Goal: Task Accomplishment & Management: Complete application form

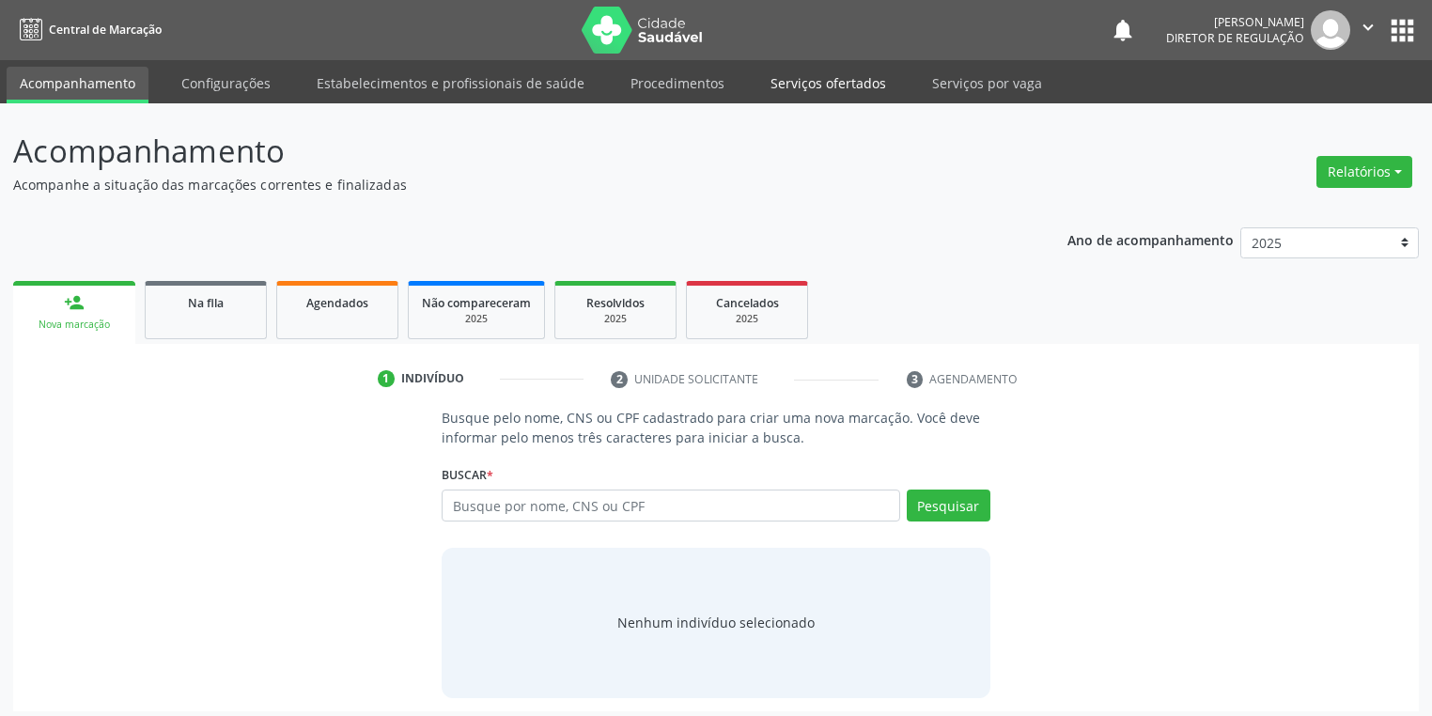
click at [800, 86] on link "Serviços ofertados" at bounding box center [828, 83] width 142 height 33
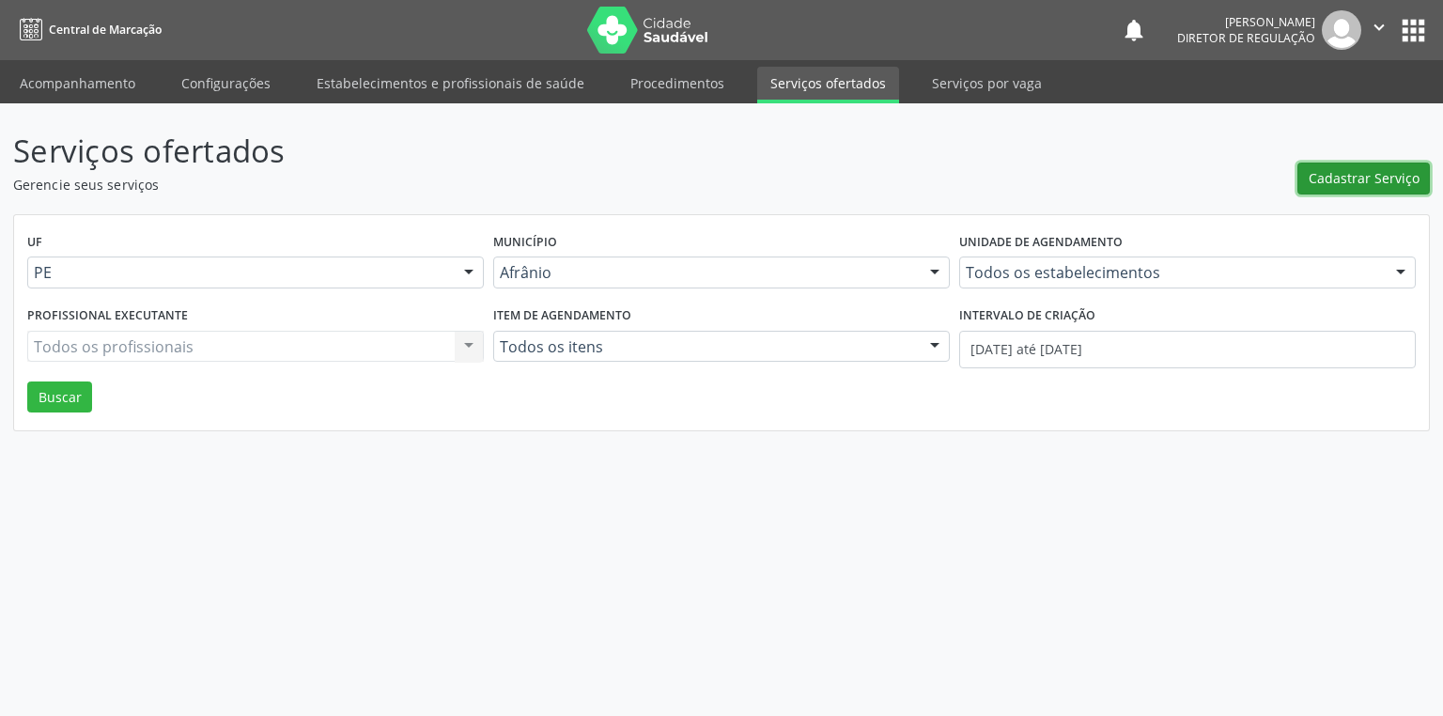
click at [1319, 186] on span "Cadastrar Serviço" at bounding box center [1364, 178] width 111 height 20
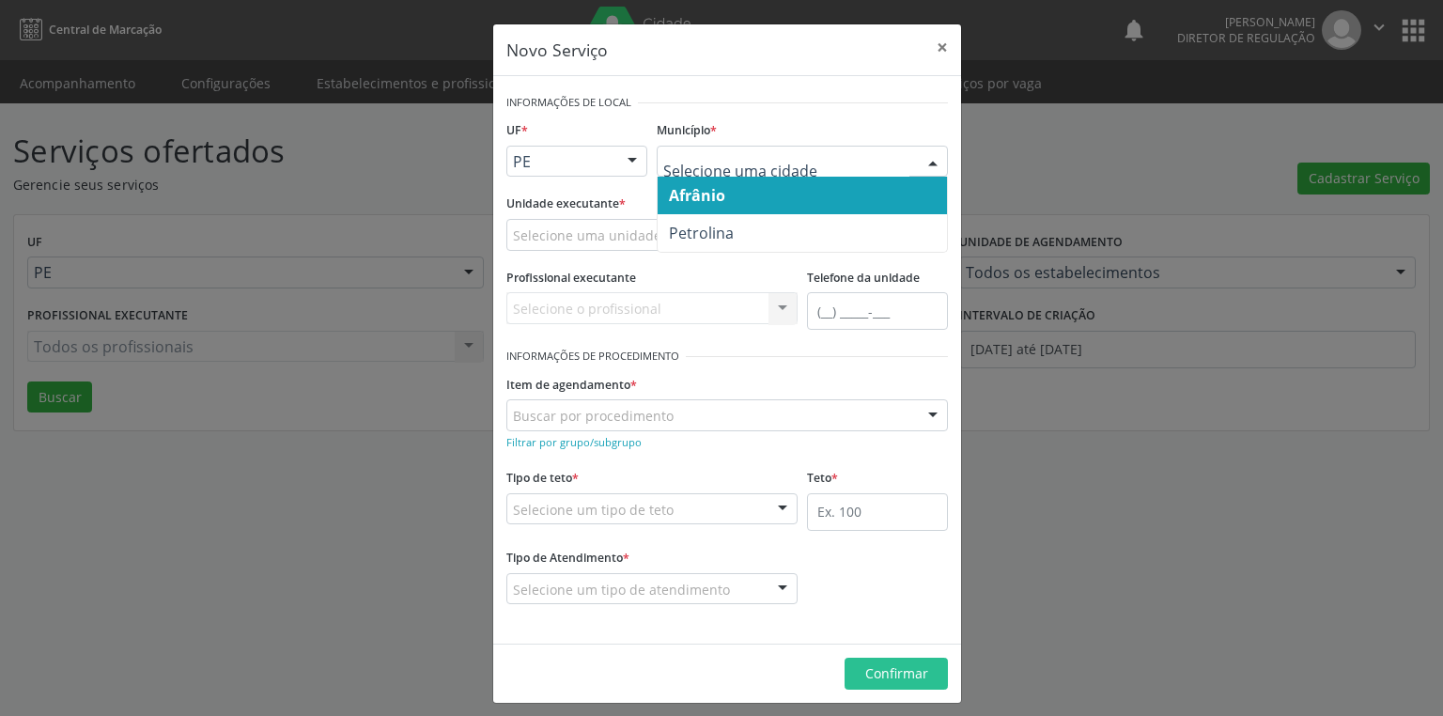
click at [729, 199] on span "Afrânio" at bounding box center [802, 196] width 289 height 38
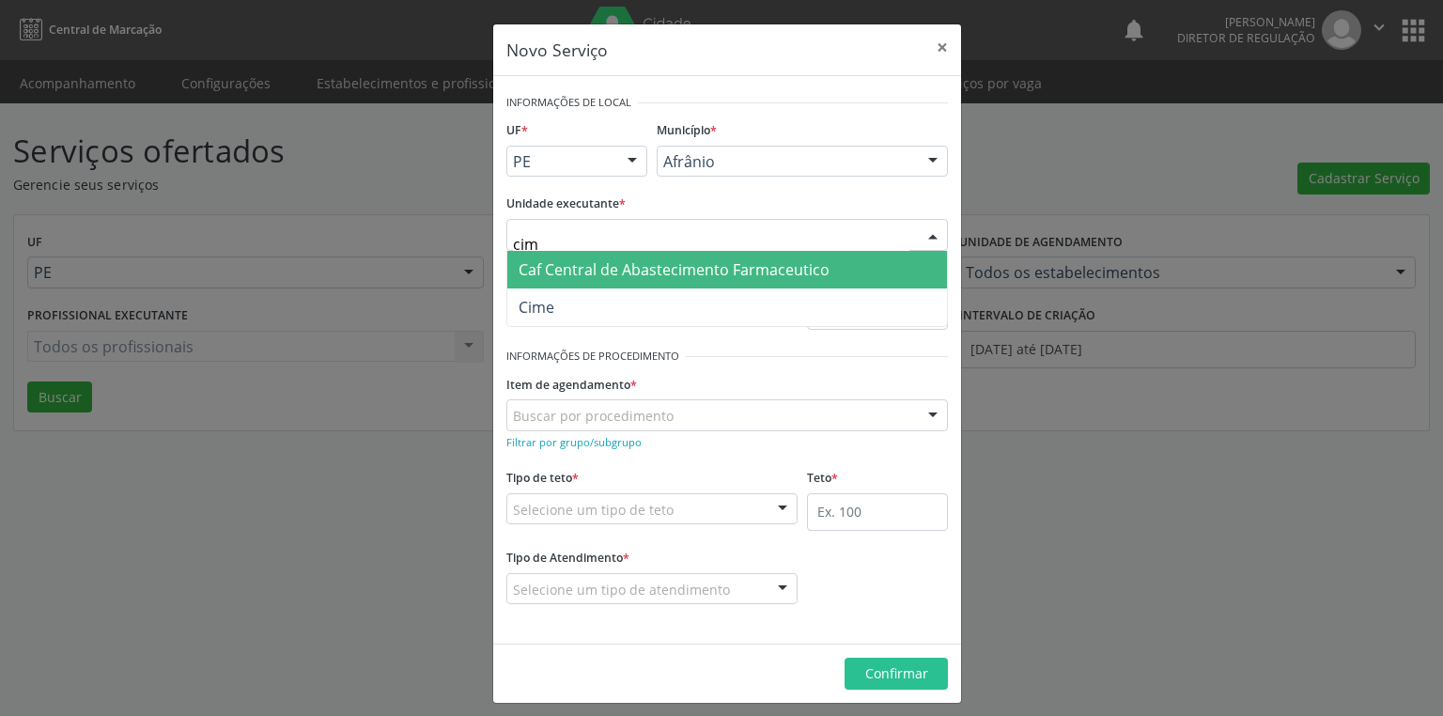
type input "cime"
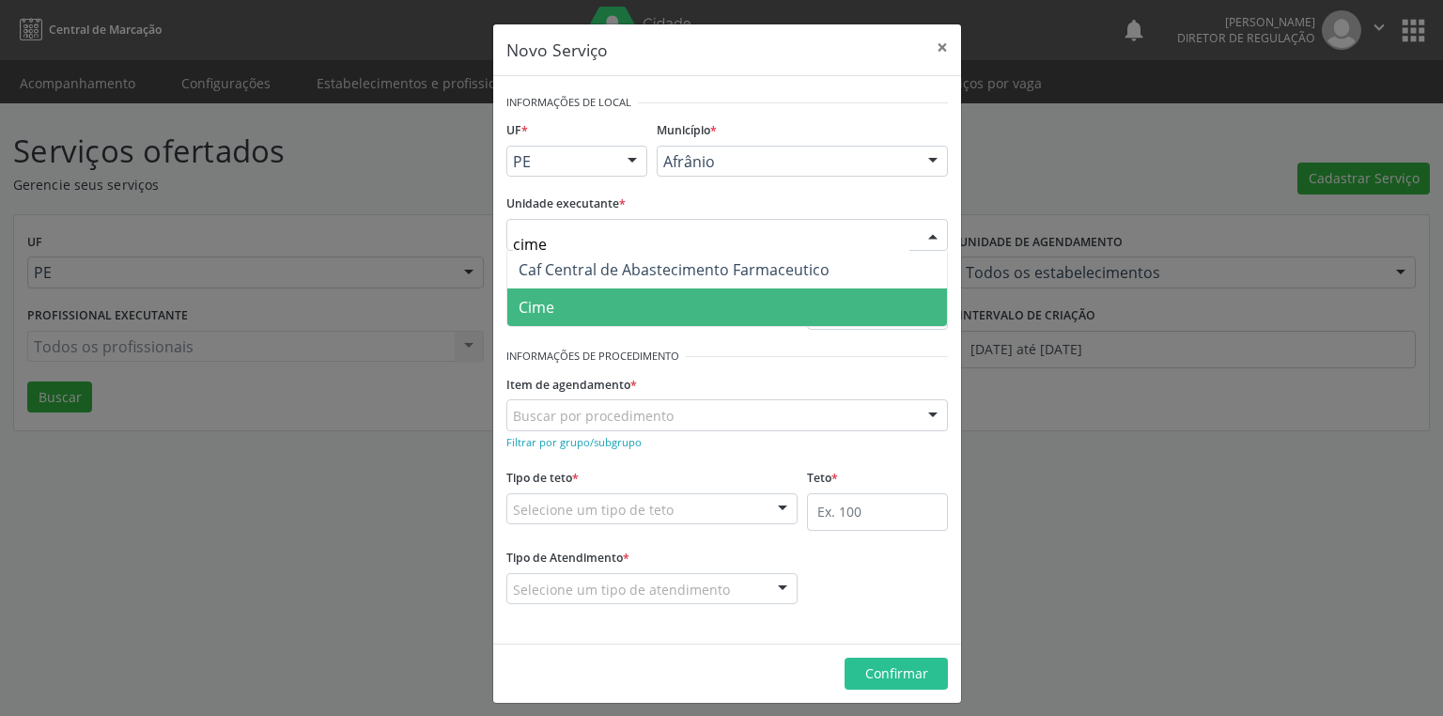
click at [590, 306] on span "Cime" at bounding box center [727, 308] width 440 height 38
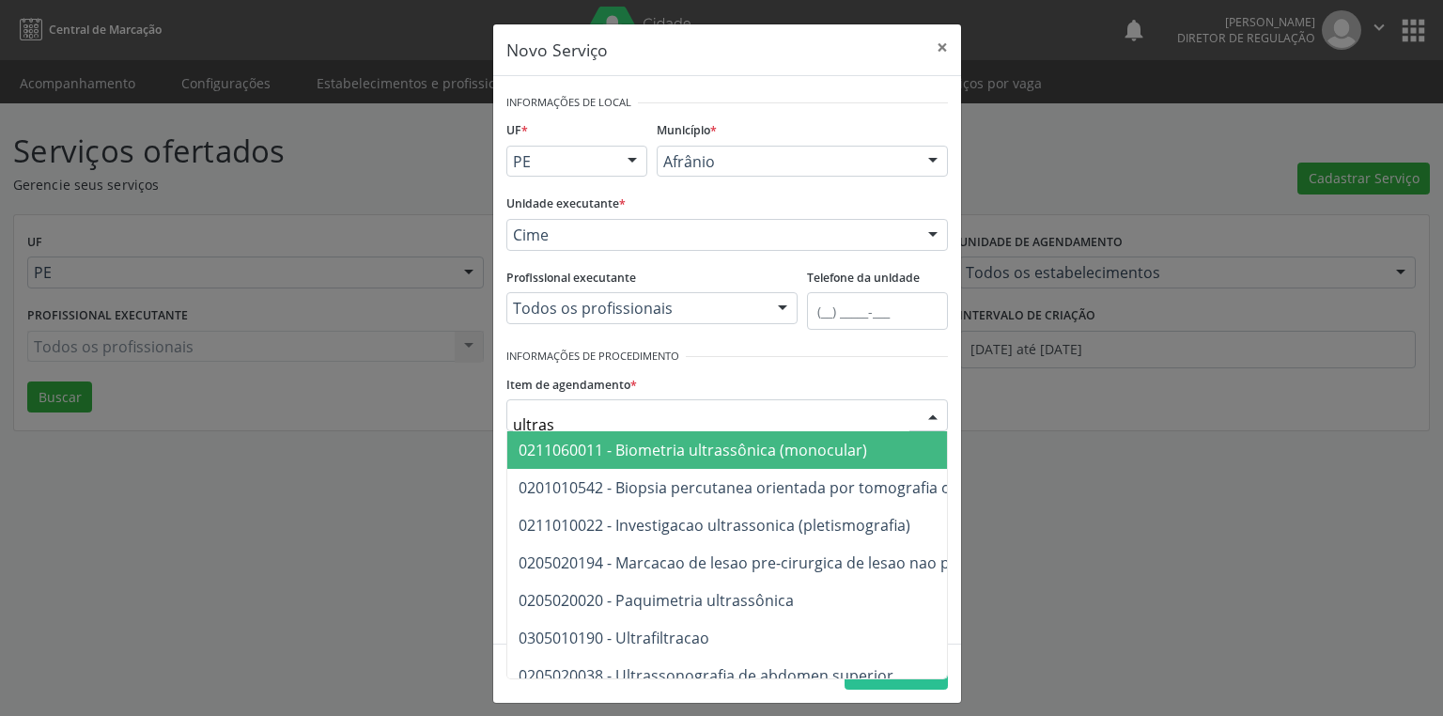
type input "ultrass"
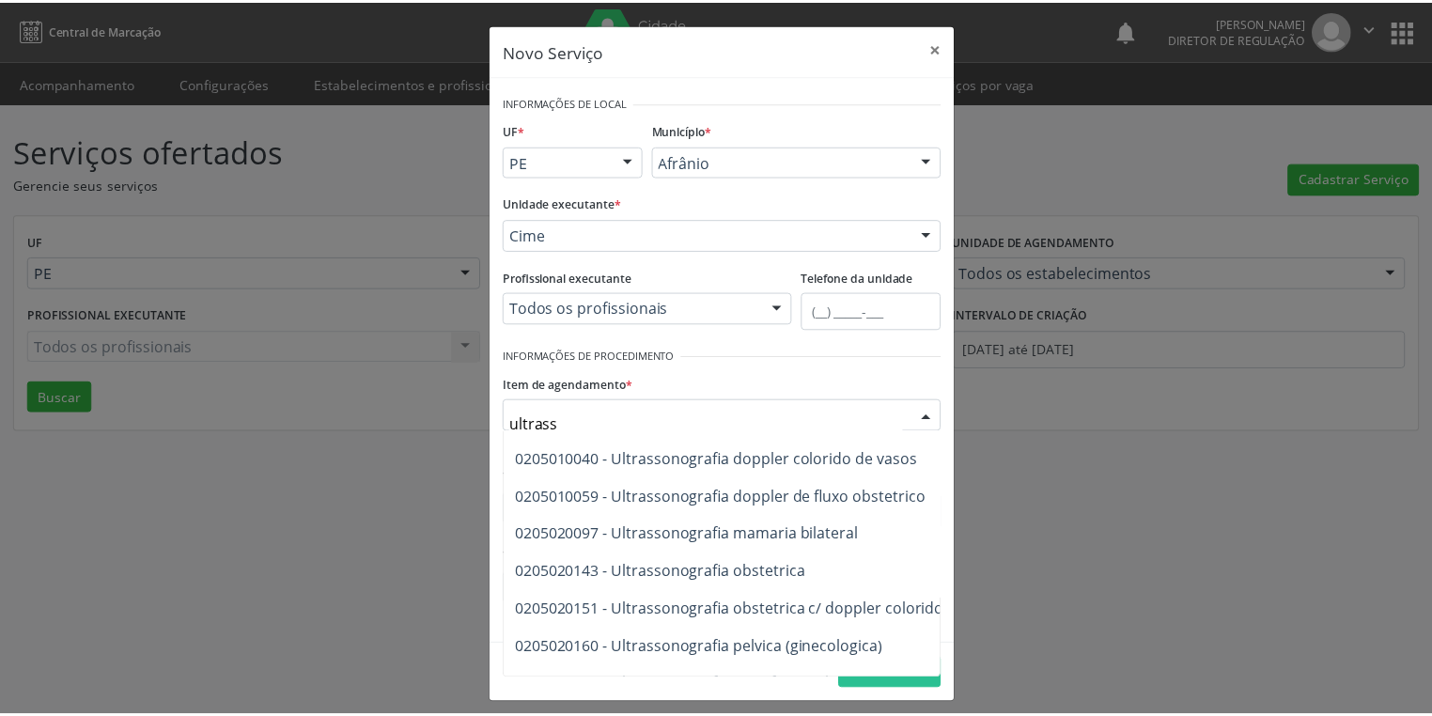
scroll to position [601, 0]
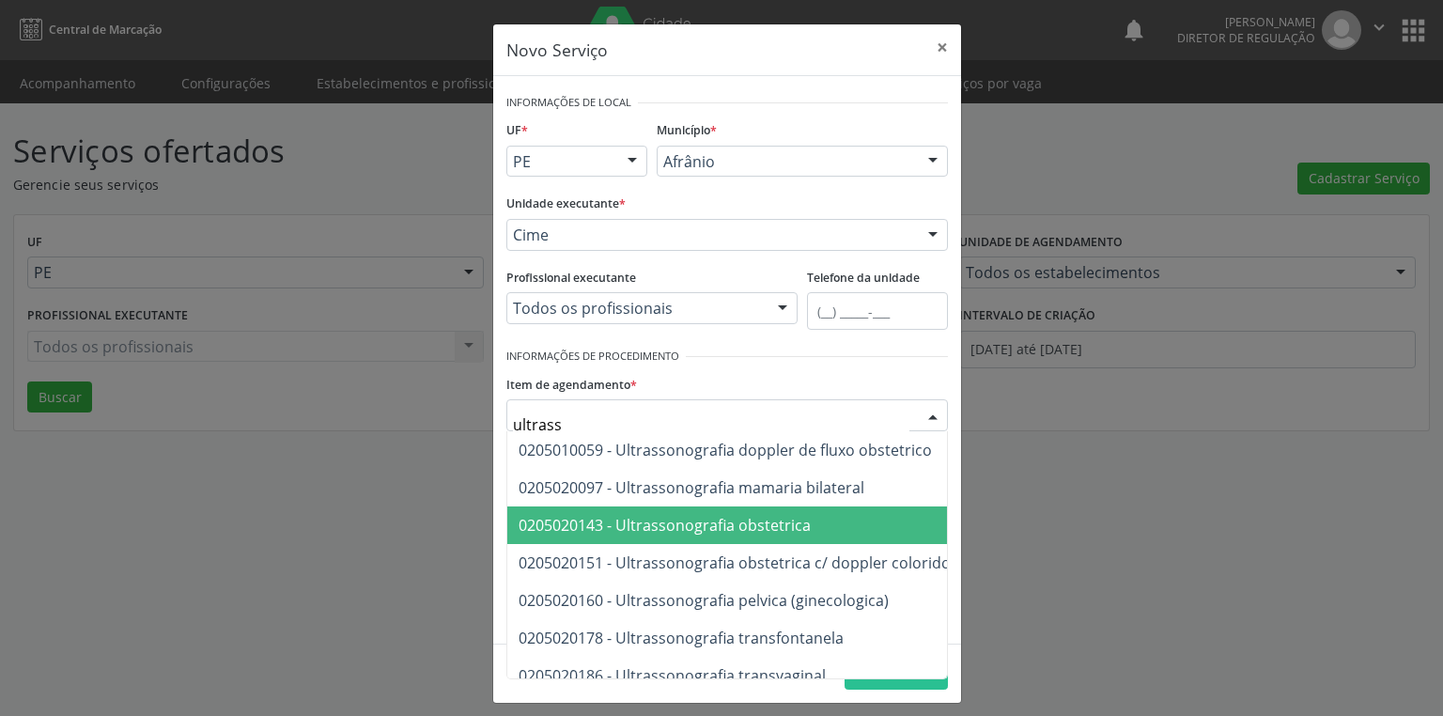
drag, startPoint x: 721, startPoint y: 519, endPoint x: 684, endPoint y: 521, distance: 36.7
click at [721, 519] on span "0205020143 - Ultrassonografia obstetrica" at bounding box center [665, 525] width 292 height 21
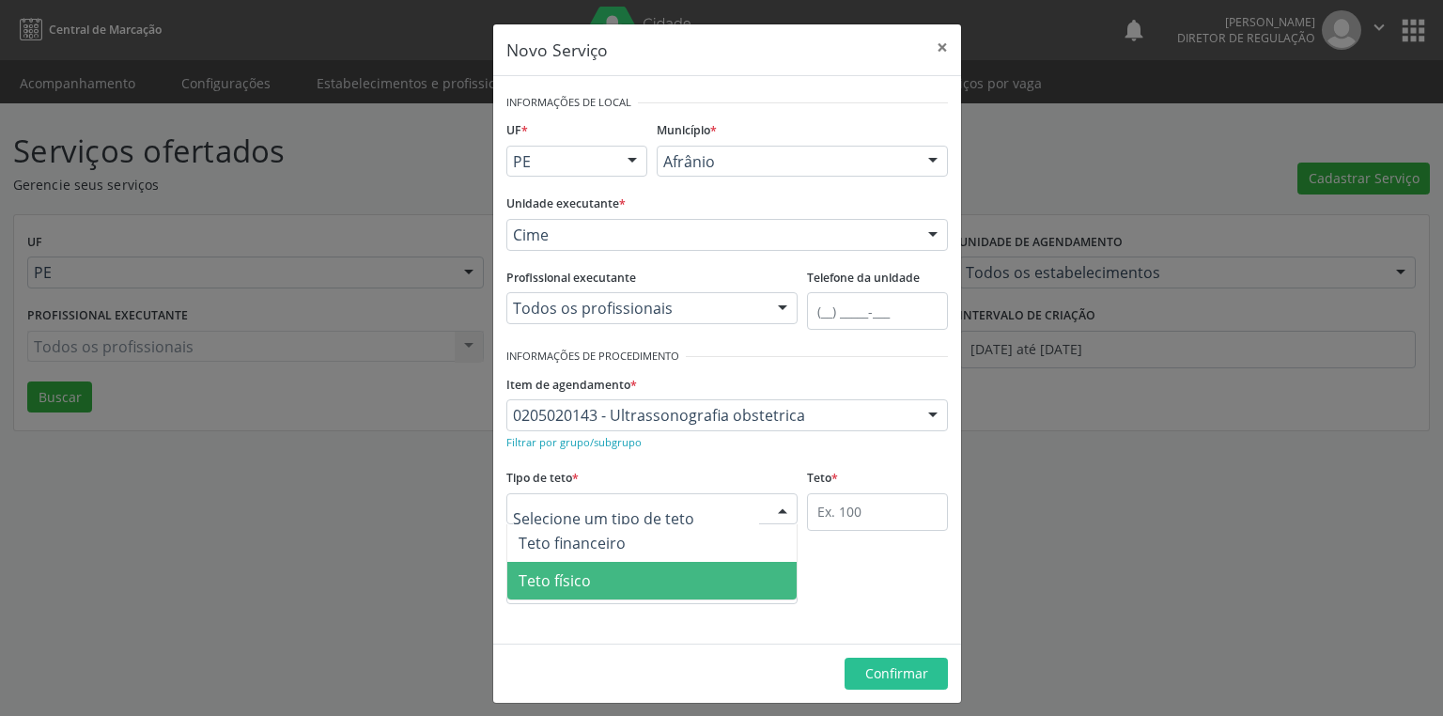
click at [575, 583] on span "Teto físico" at bounding box center [555, 580] width 72 height 21
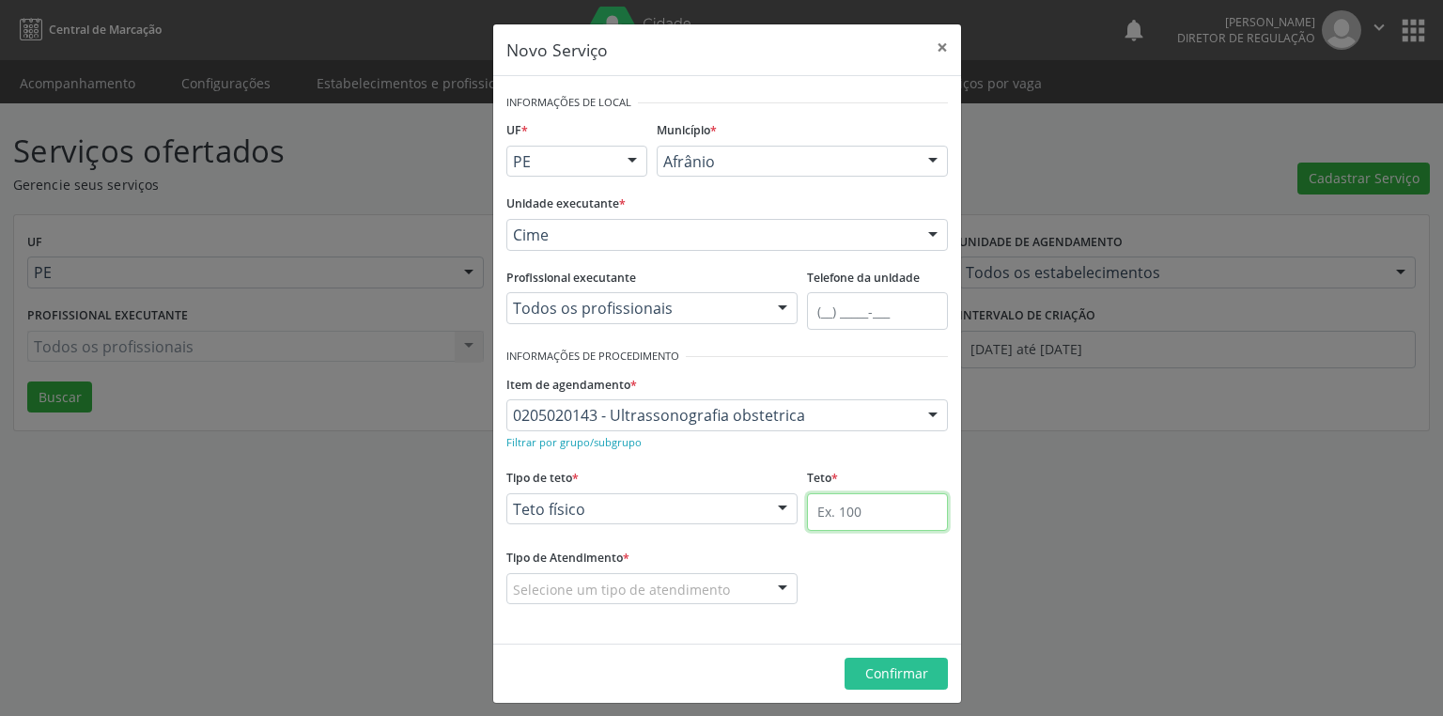
click at [831, 511] on input "text" at bounding box center [877, 512] width 141 height 38
type input "1"
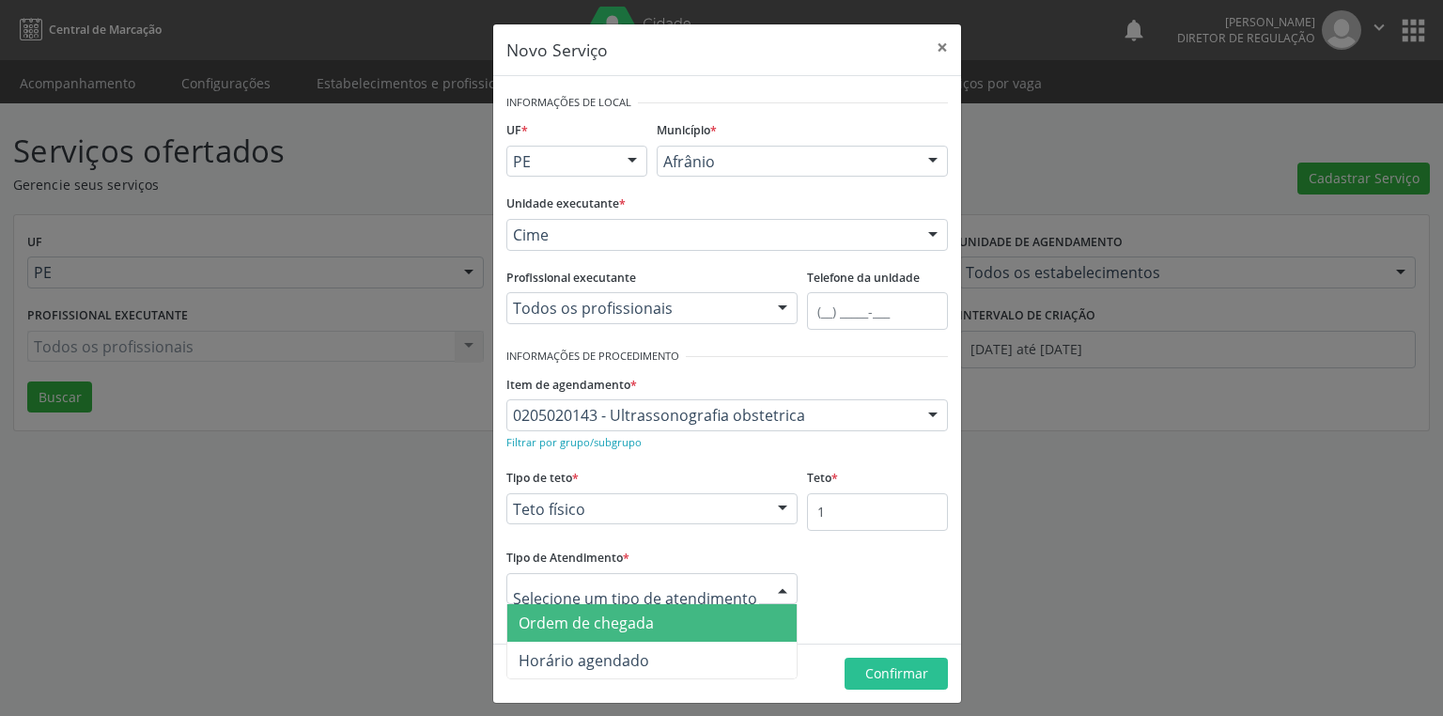
click at [634, 632] on span "Ordem de chegada" at bounding box center [586, 623] width 135 height 21
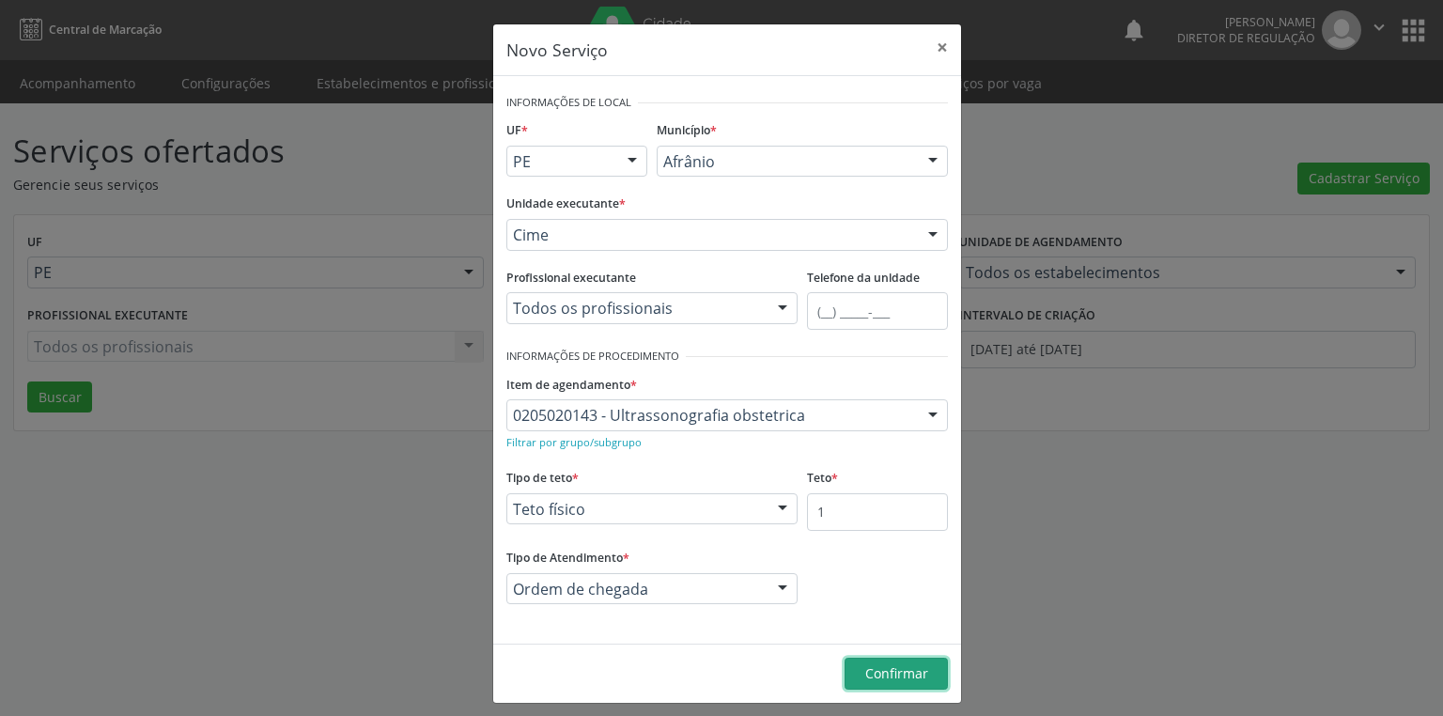
click at [885, 684] on button "Confirmar" at bounding box center [896, 674] width 103 height 32
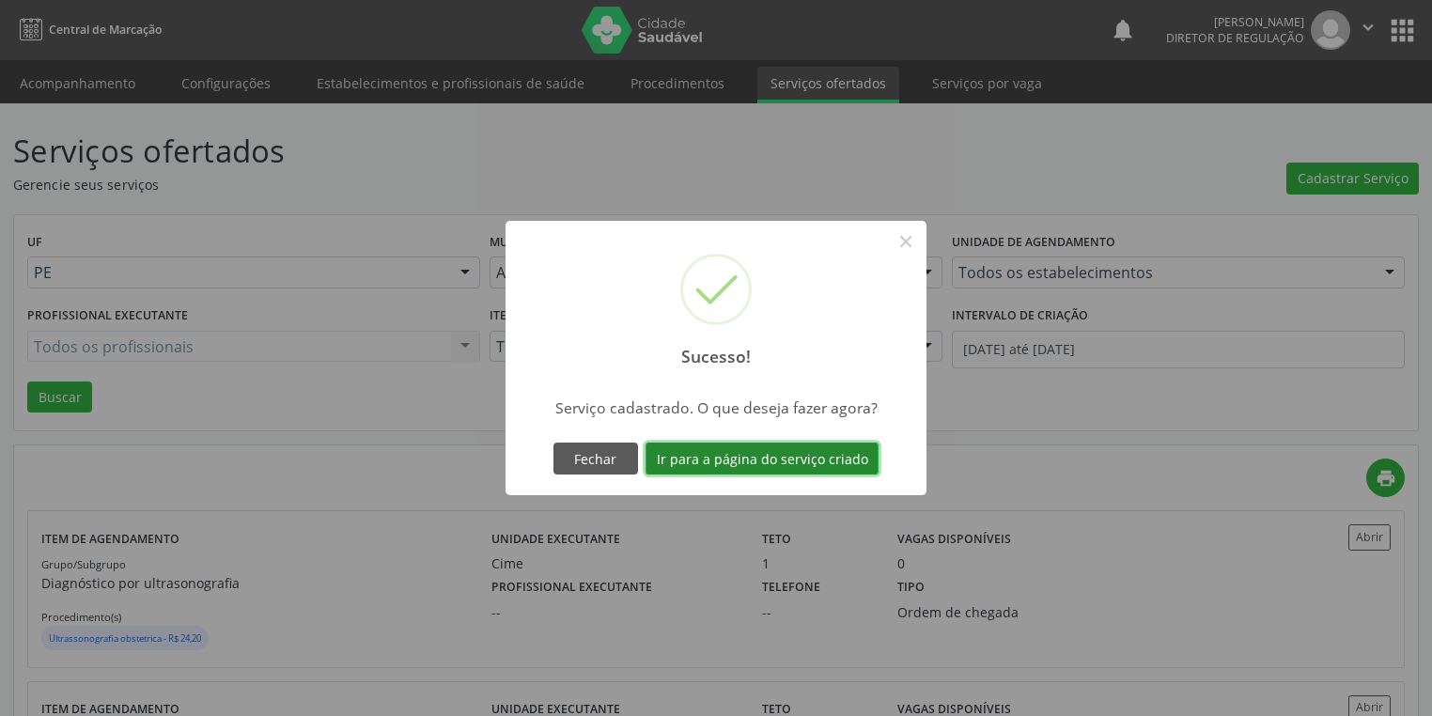
click at [781, 455] on button "Ir para a página do serviço criado" at bounding box center [762, 459] width 233 height 32
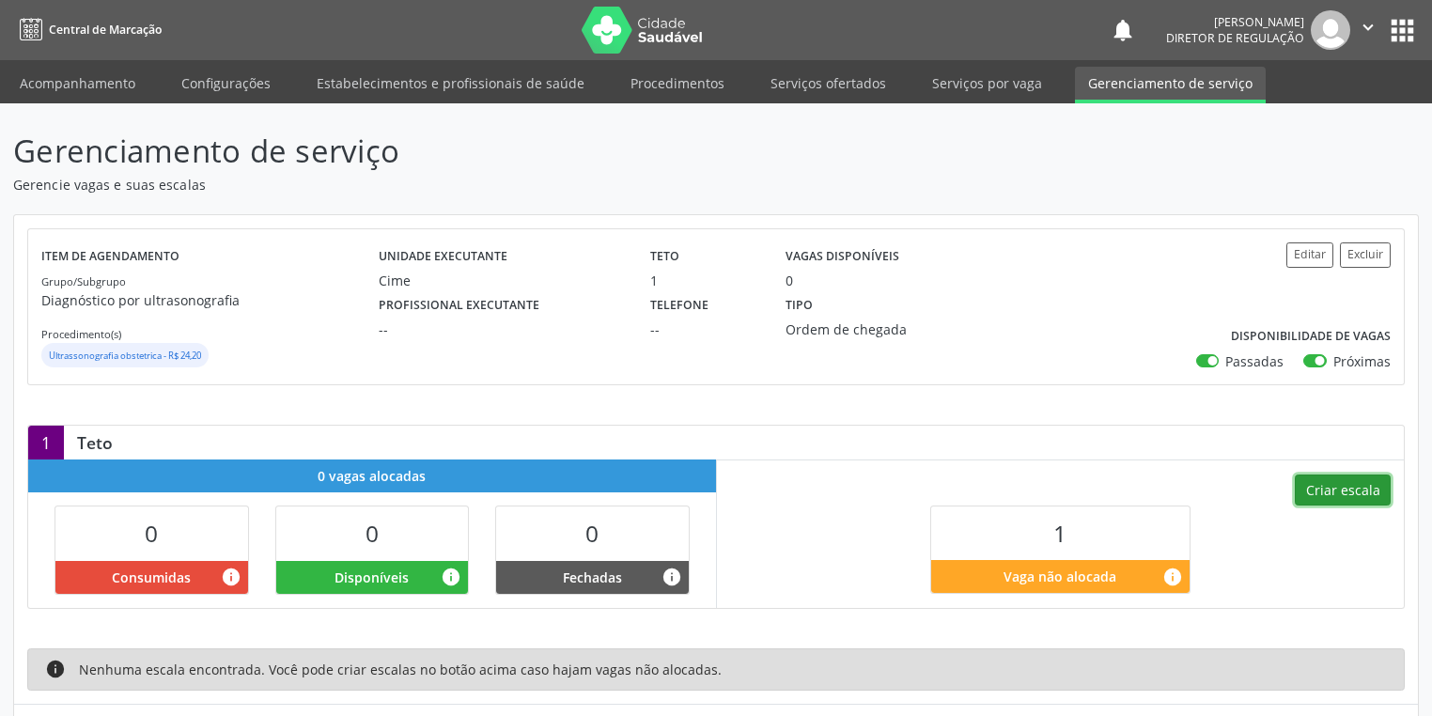
click at [1337, 492] on button "Criar escala" at bounding box center [1343, 491] width 96 height 32
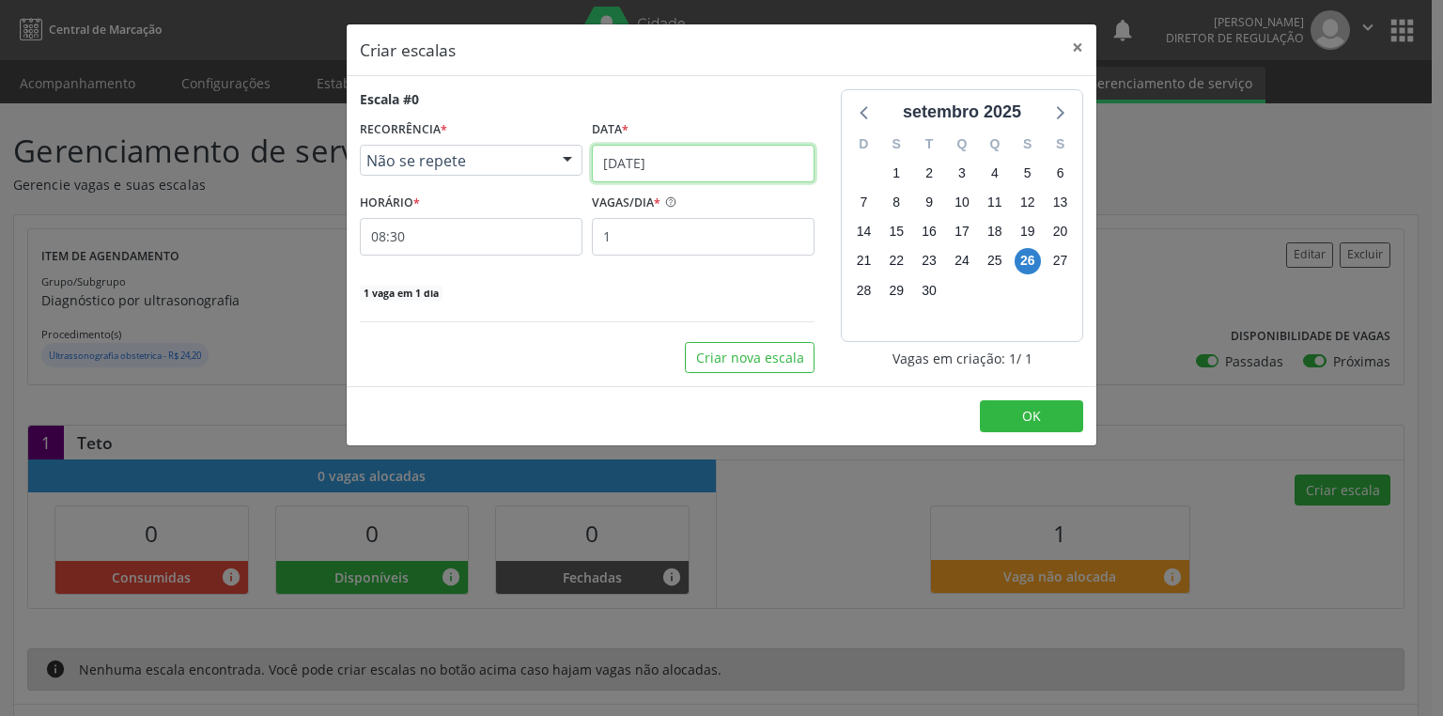
click at [654, 166] on input "[DATE]" at bounding box center [703, 164] width 223 height 38
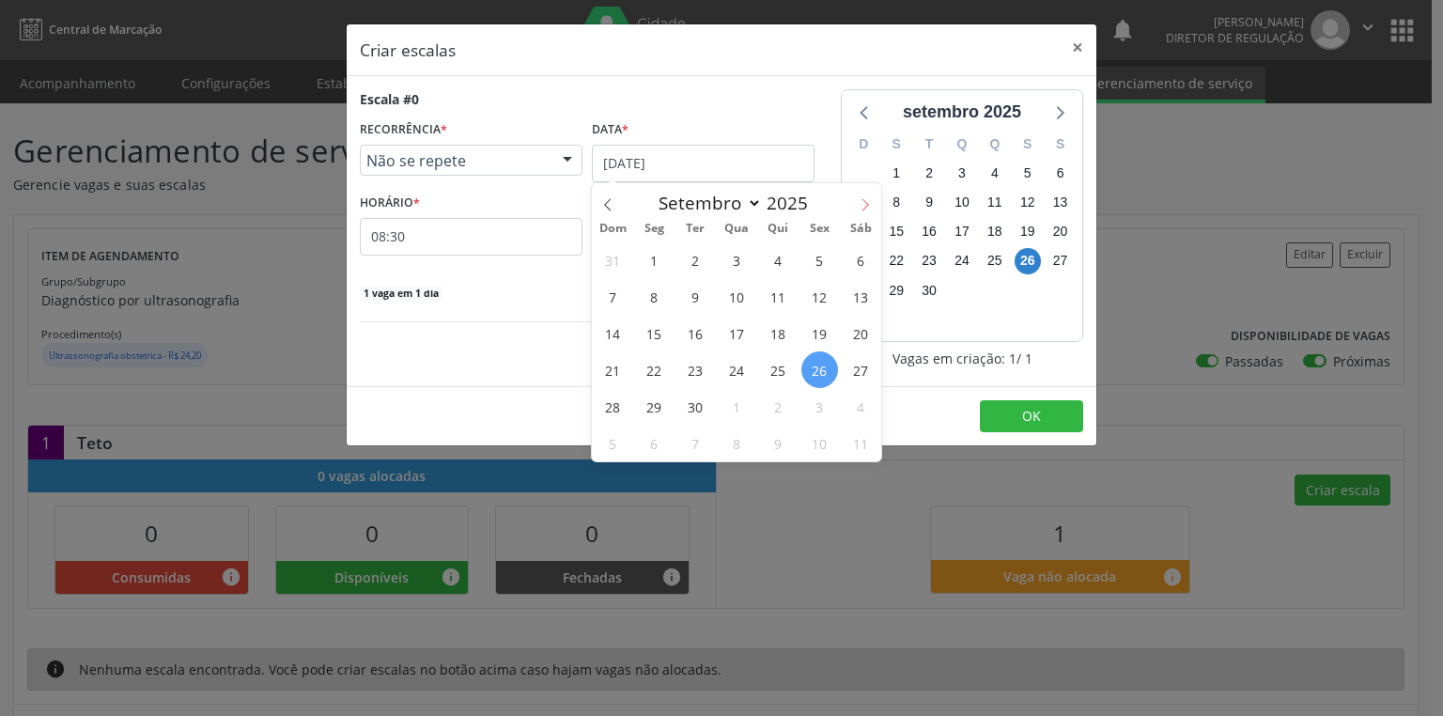
click at [870, 205] on icon at bounding box center [865, 204] width 13 height 13
select select "9"
click at [783, 267] on span "2" at bounding box center [778, 260] width 37 height 37
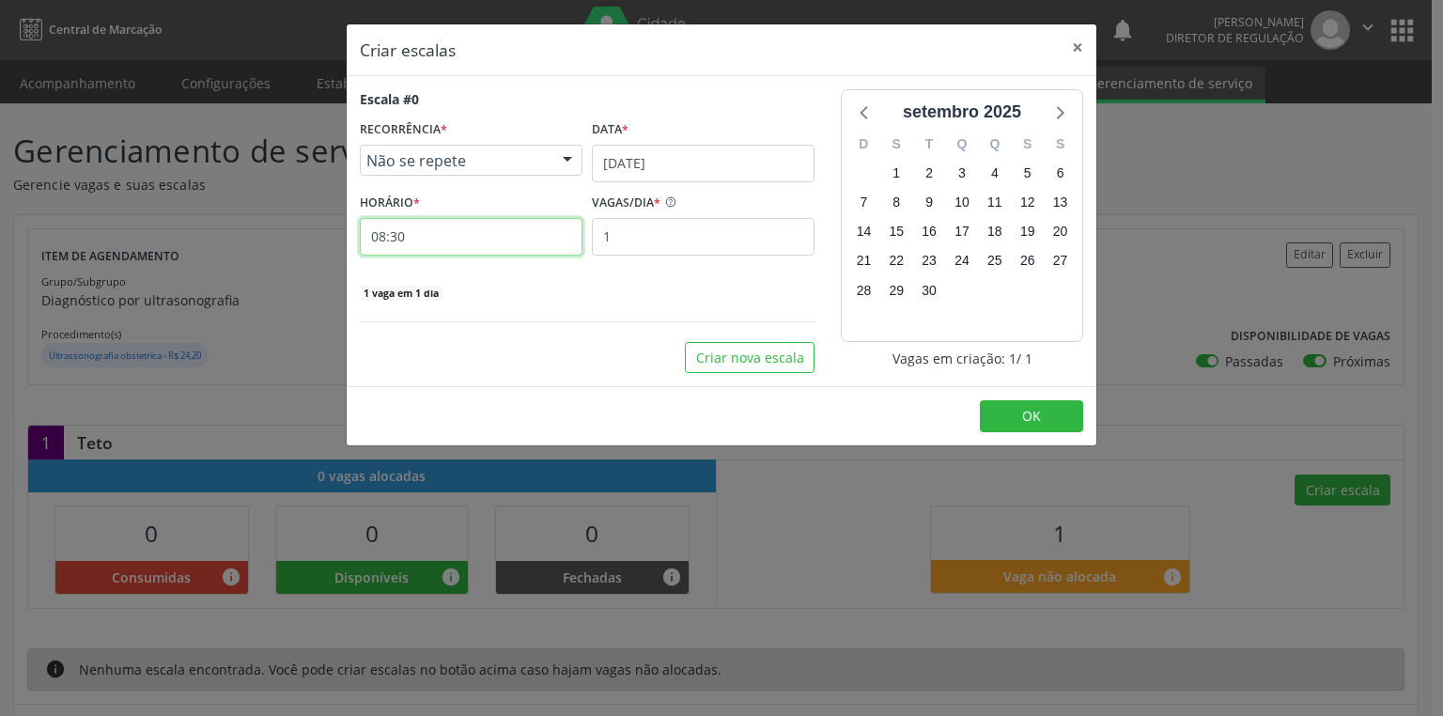
click at [422, 243] on input "08:30" at bounding box center [471, 237] width 223 height 38
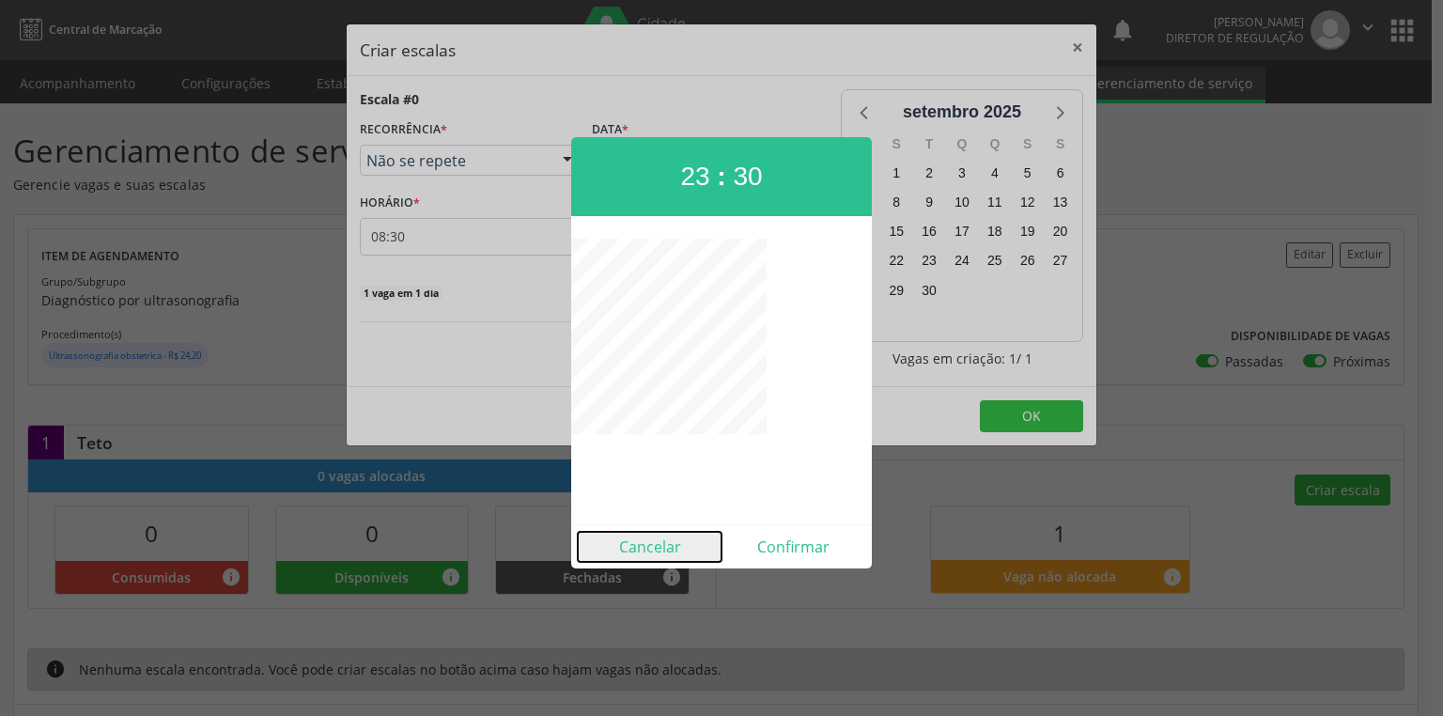
drag, startPoint x: 629, startPoint y: 553, endPoint x: 621, endPoint y: 532, distance: 22.0
click at [626, 537] on button "Cancelar" at bounding box center [650, 547] width 144 height 30
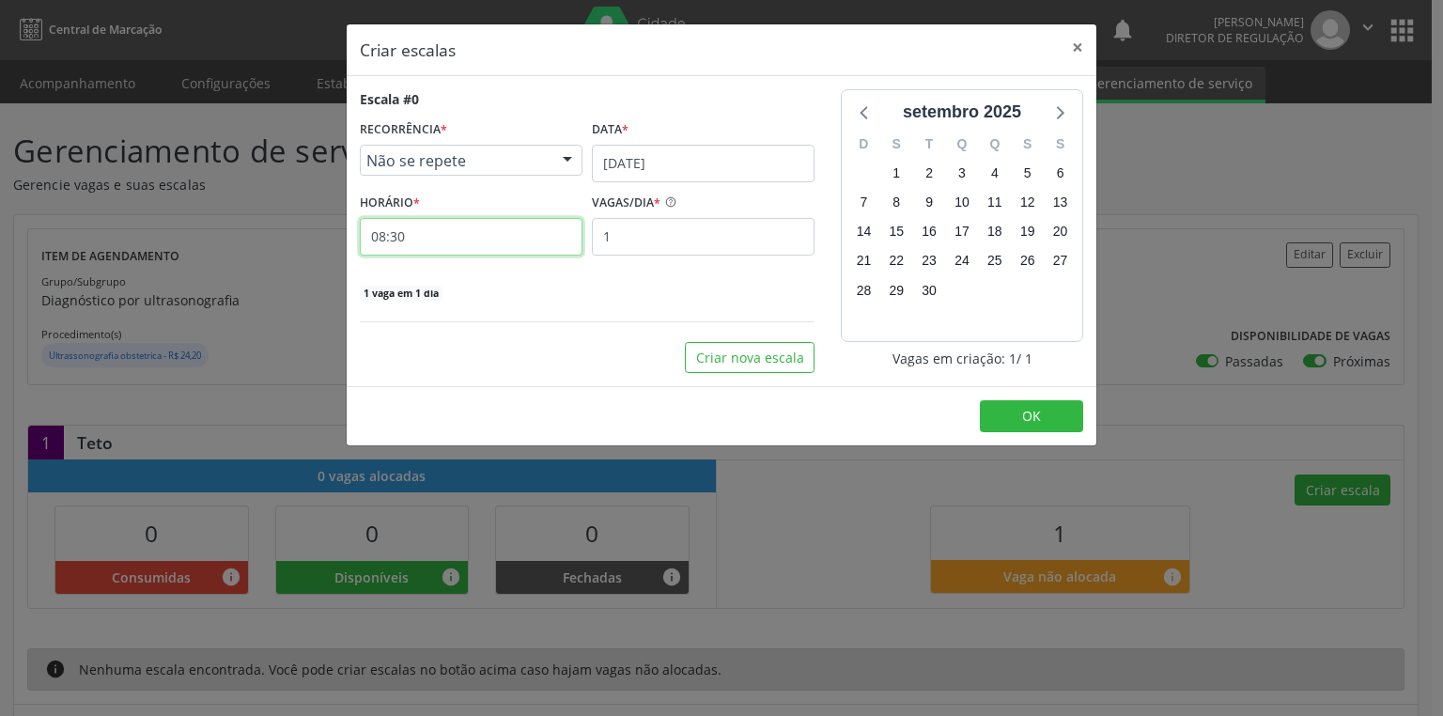
click at [450, 244] on input "08:30" at bounding box center [471, 237] width 223 height 38
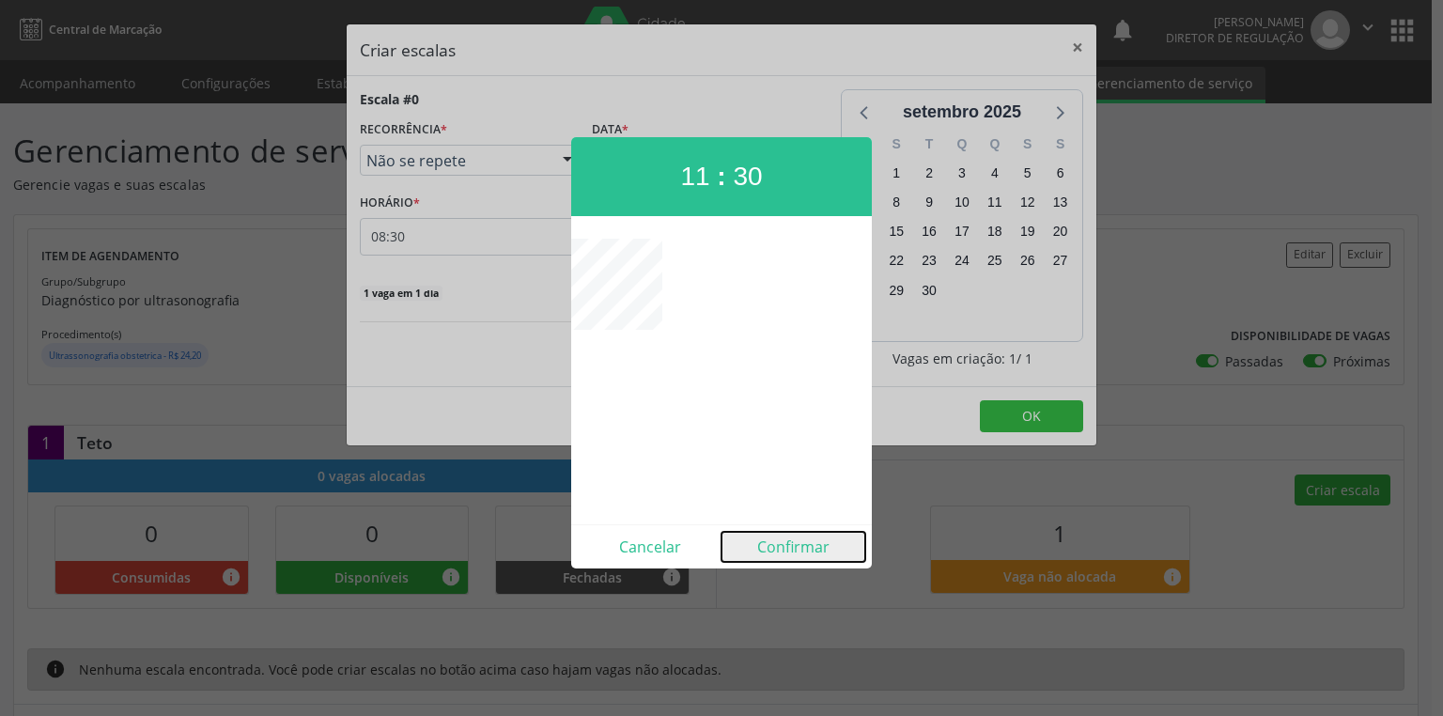
click at [773, 538] on button "Confirmar" at bounding box center [794, 547] width 144 height 30
type input "11:30"
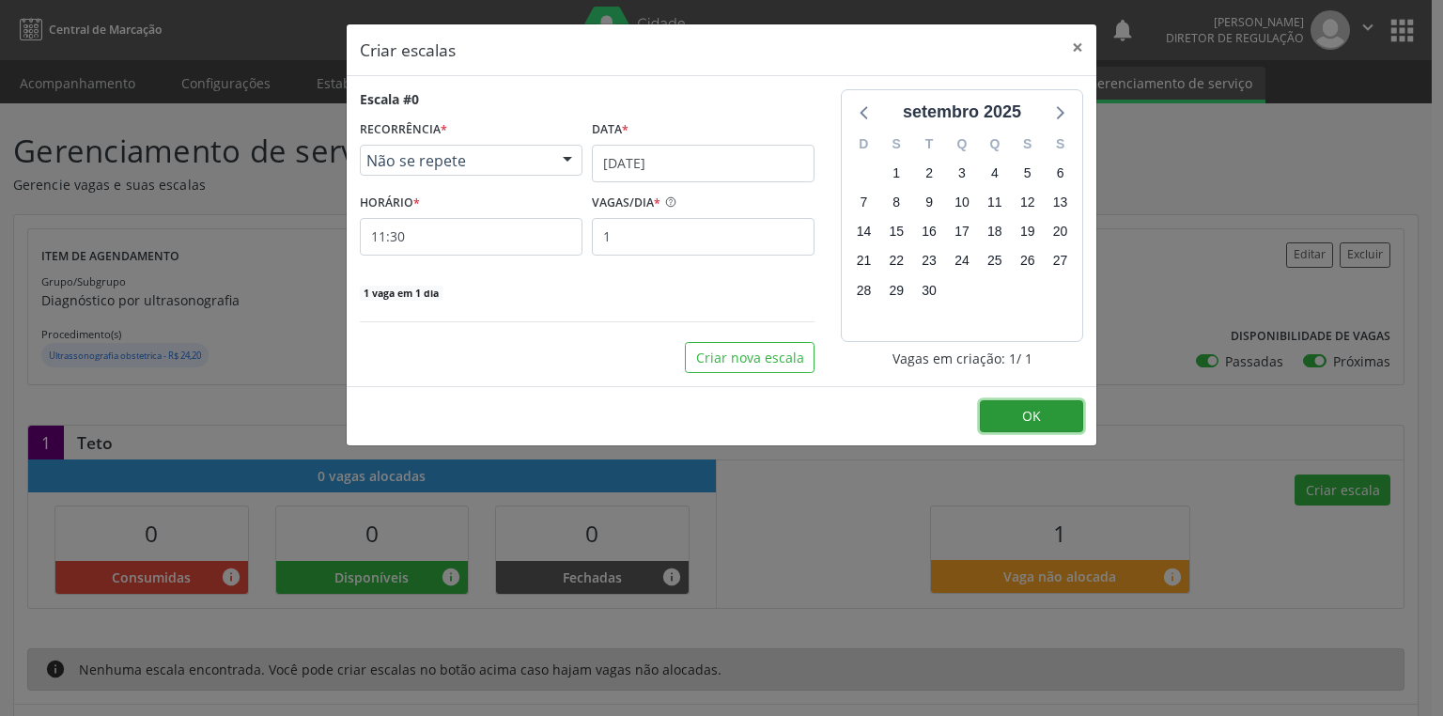
click at [1051, 408] on button "OK" at bounding box center [1031, 416] width 103 height 32
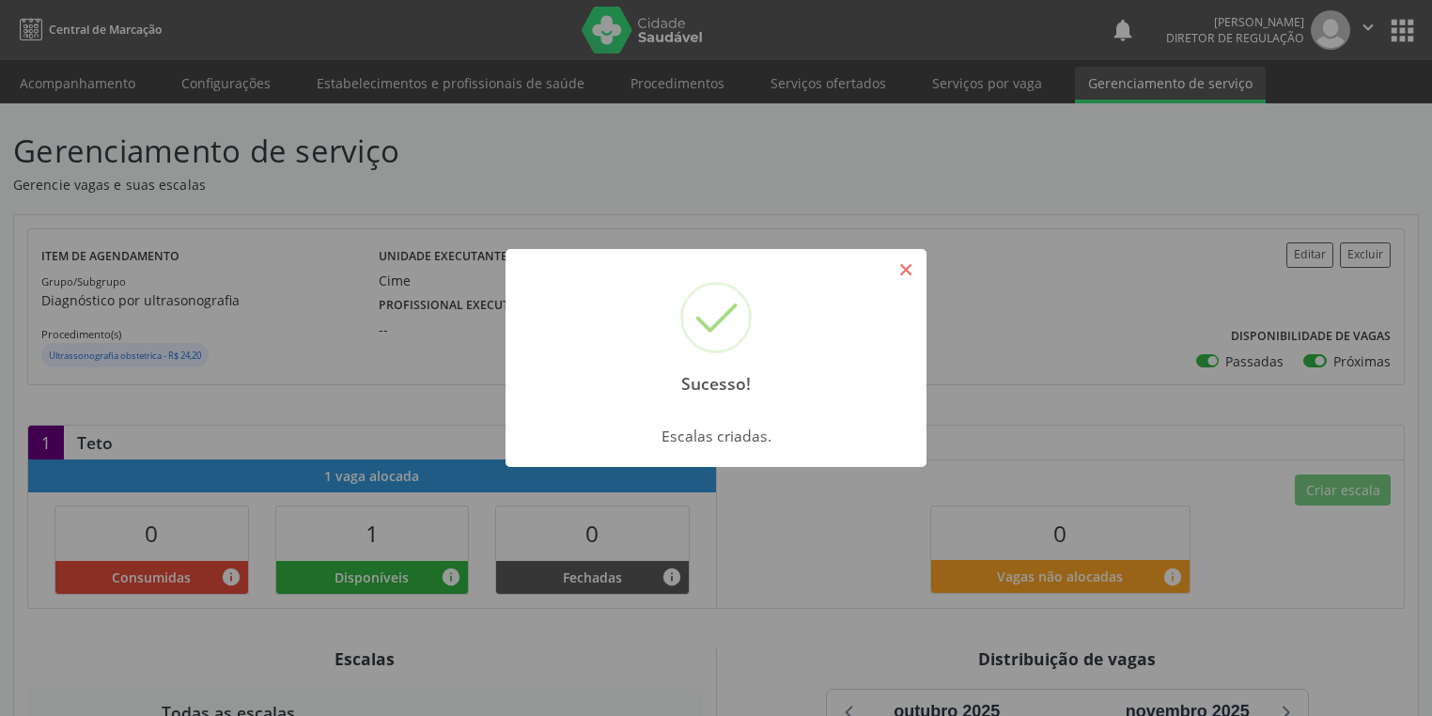
click at [908, 267] on button "×" at bounding box center [906, 270] width 32 height 32
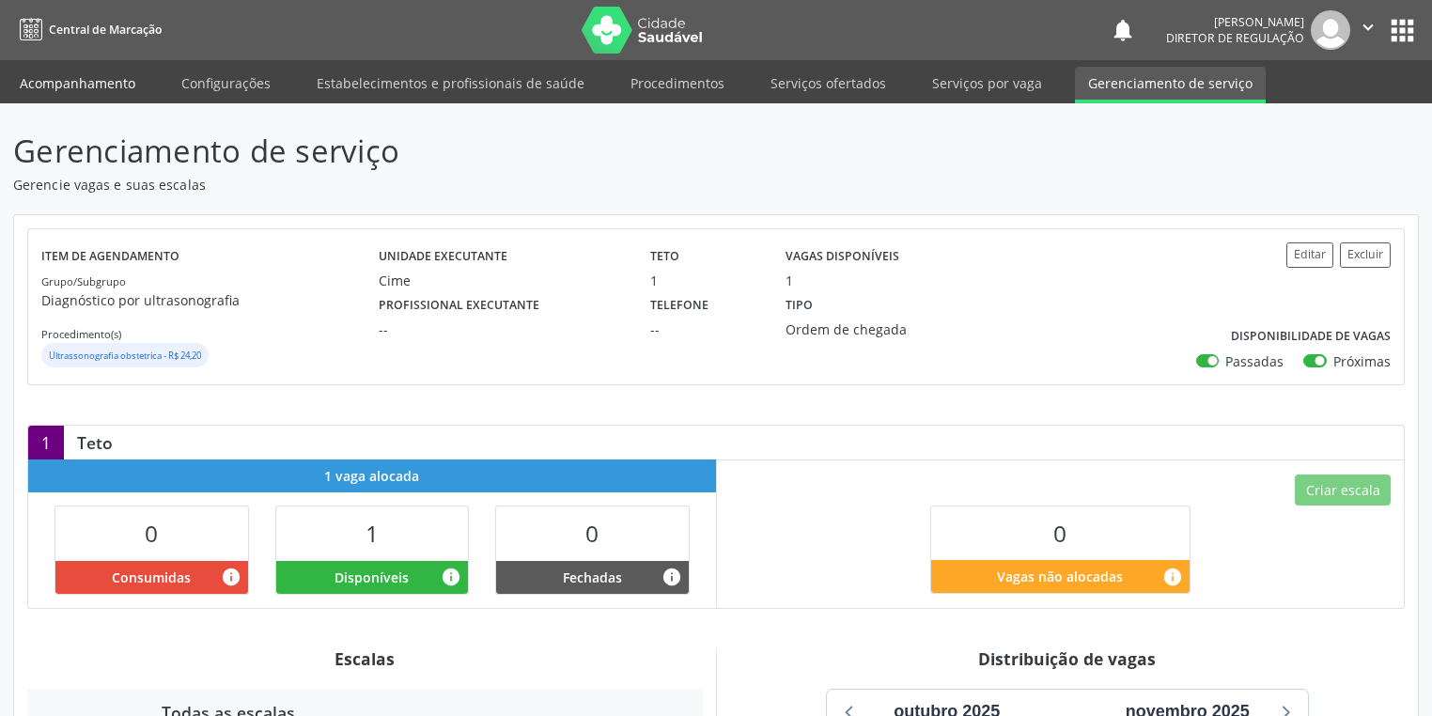
click at [64, 84] on link "Acompanhamento" at bounding box center [78, 83] width 142 height 33
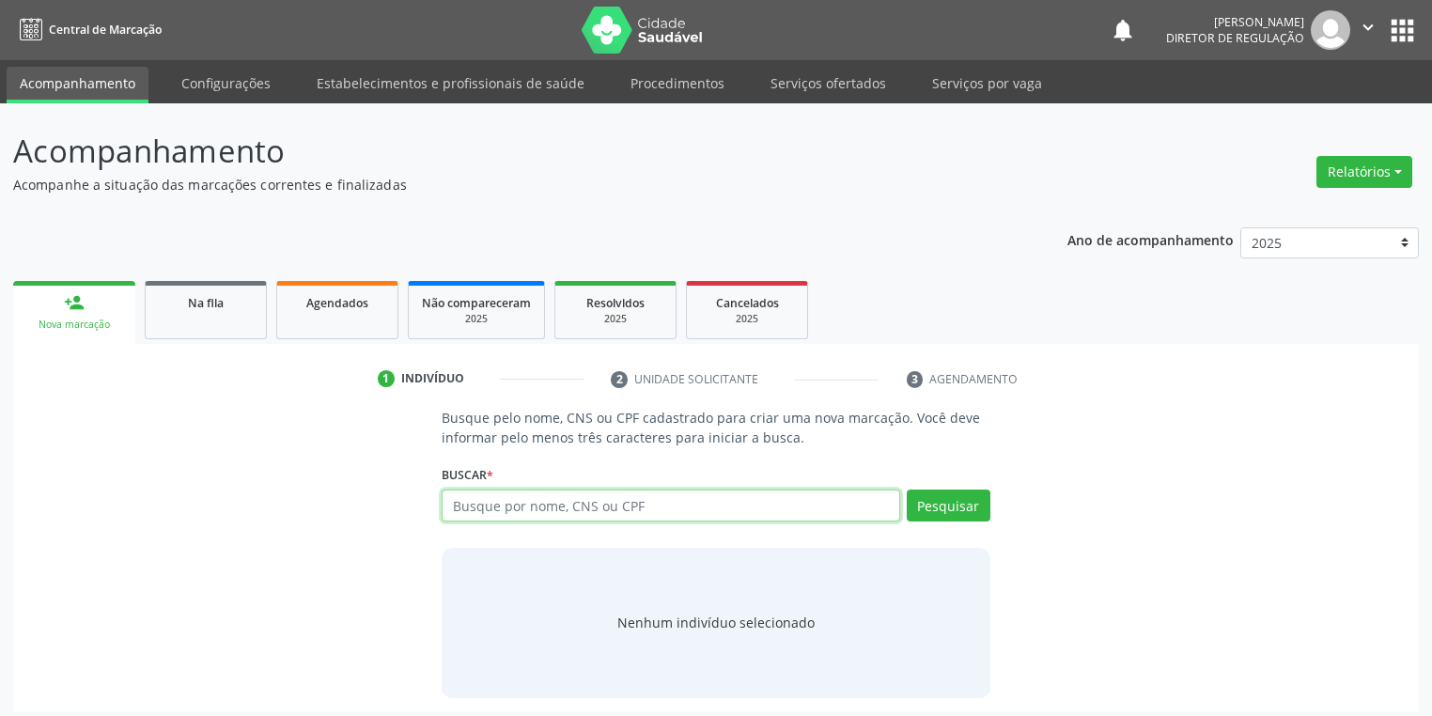
click at [477, 501] on input "text" at bounding box center [671, 506] width 459 height 32
type input "13199339476"
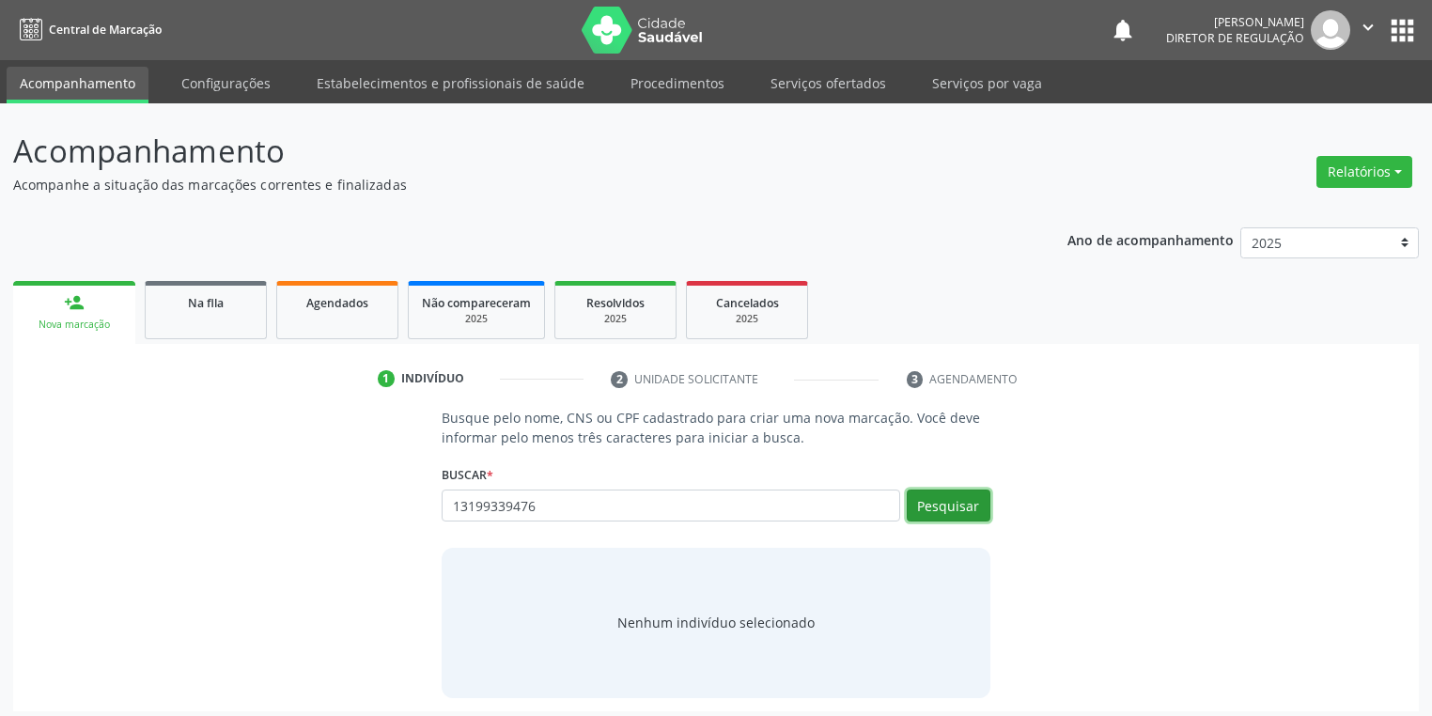
click at [960, 507] on button "Pesquisar" at bounding box center [949, 506] width 84 height 32
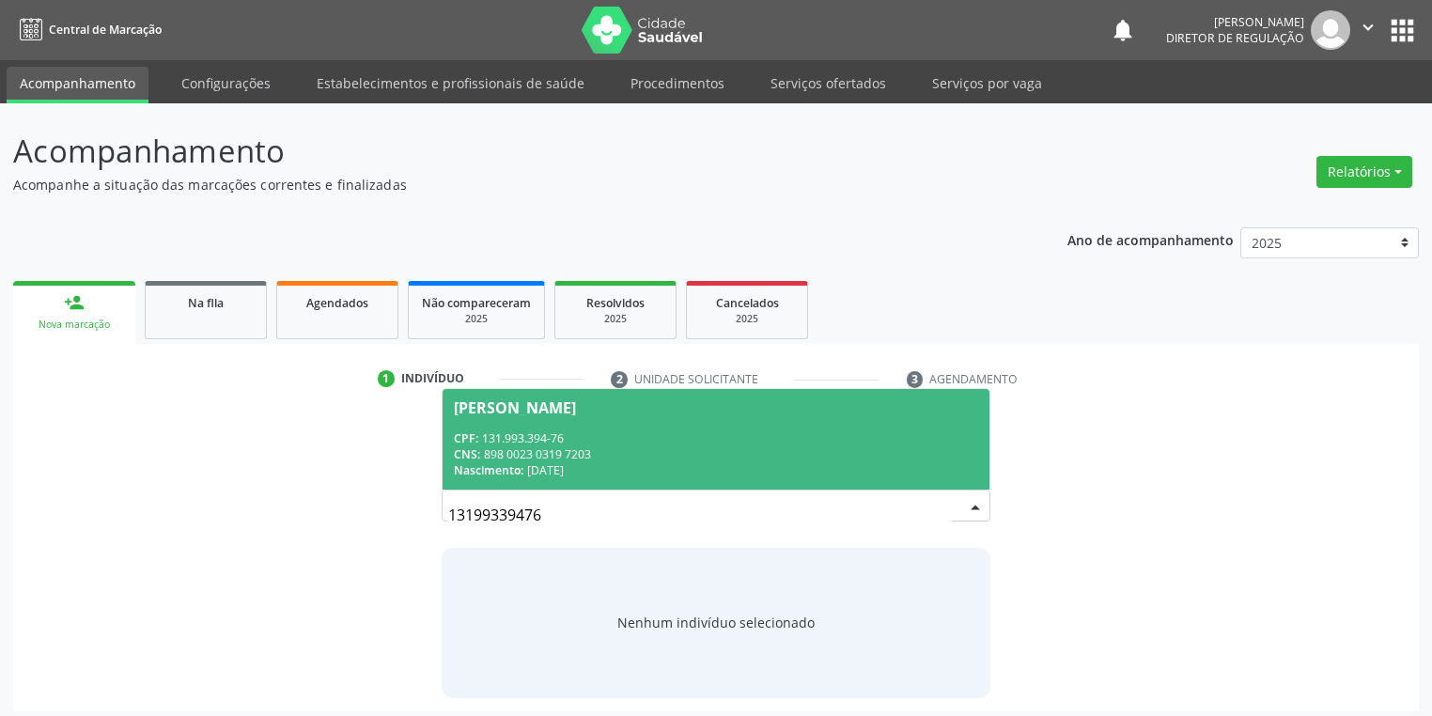
click at [568, 430] on div "CPF: 131.993.394-76" at bounding box center [716, 438] width 524 height 16
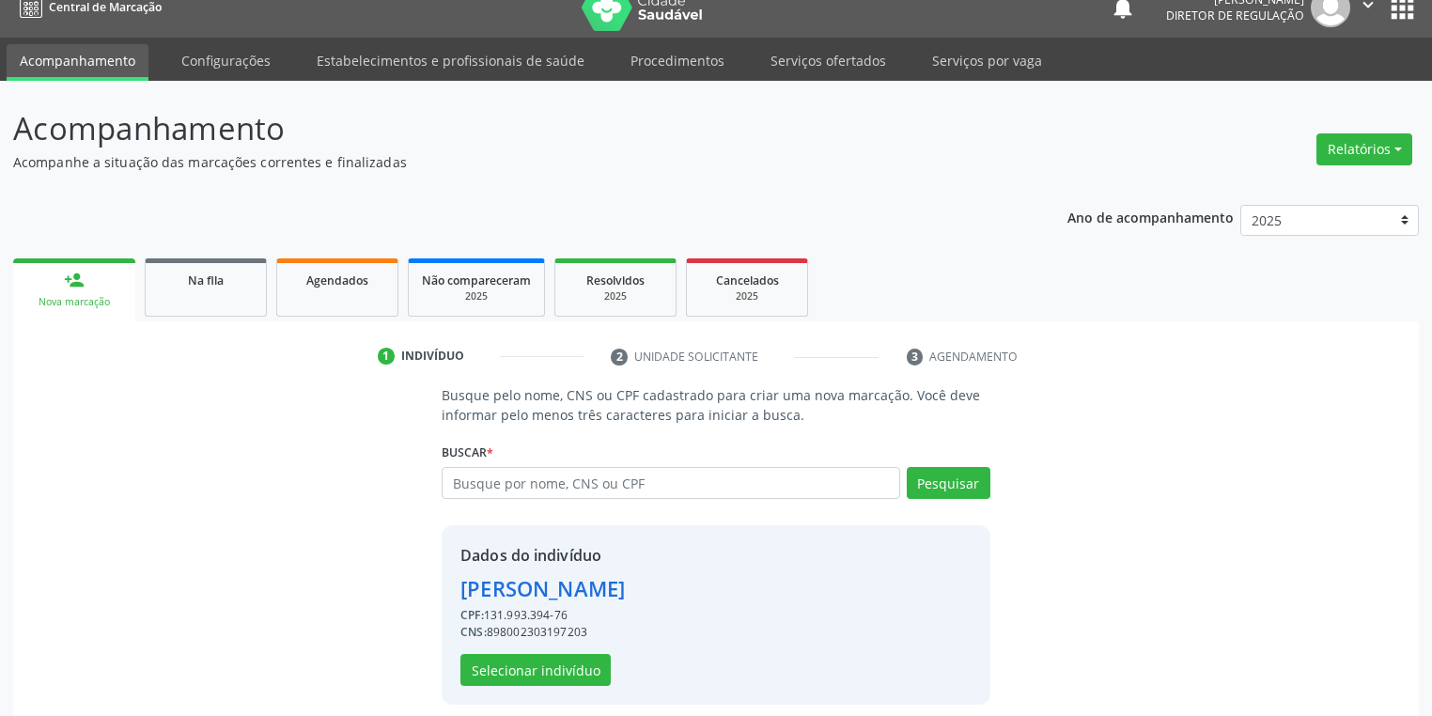
scroll to position [36, 0]
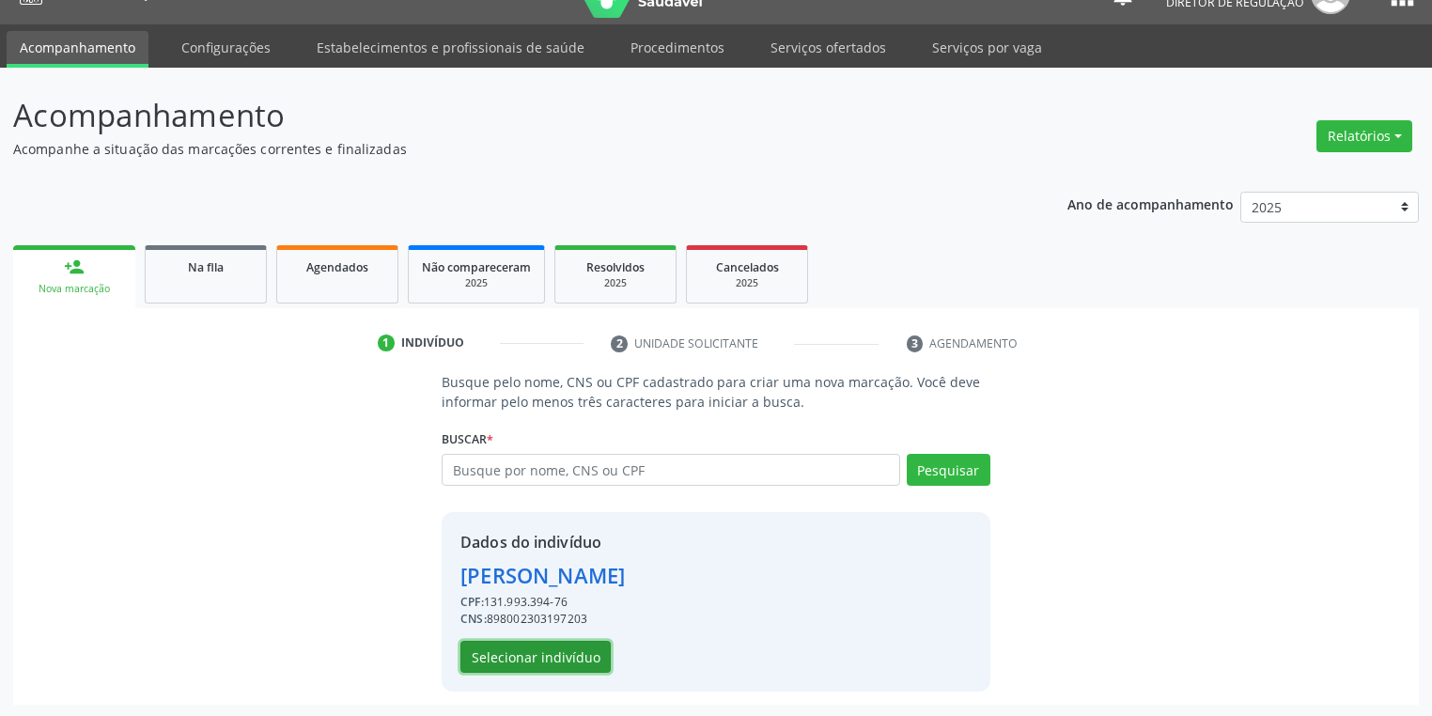
click at [528, 661] on button "Selecionar indivíduo" at bounding box center [535, 657] width 150 height 32
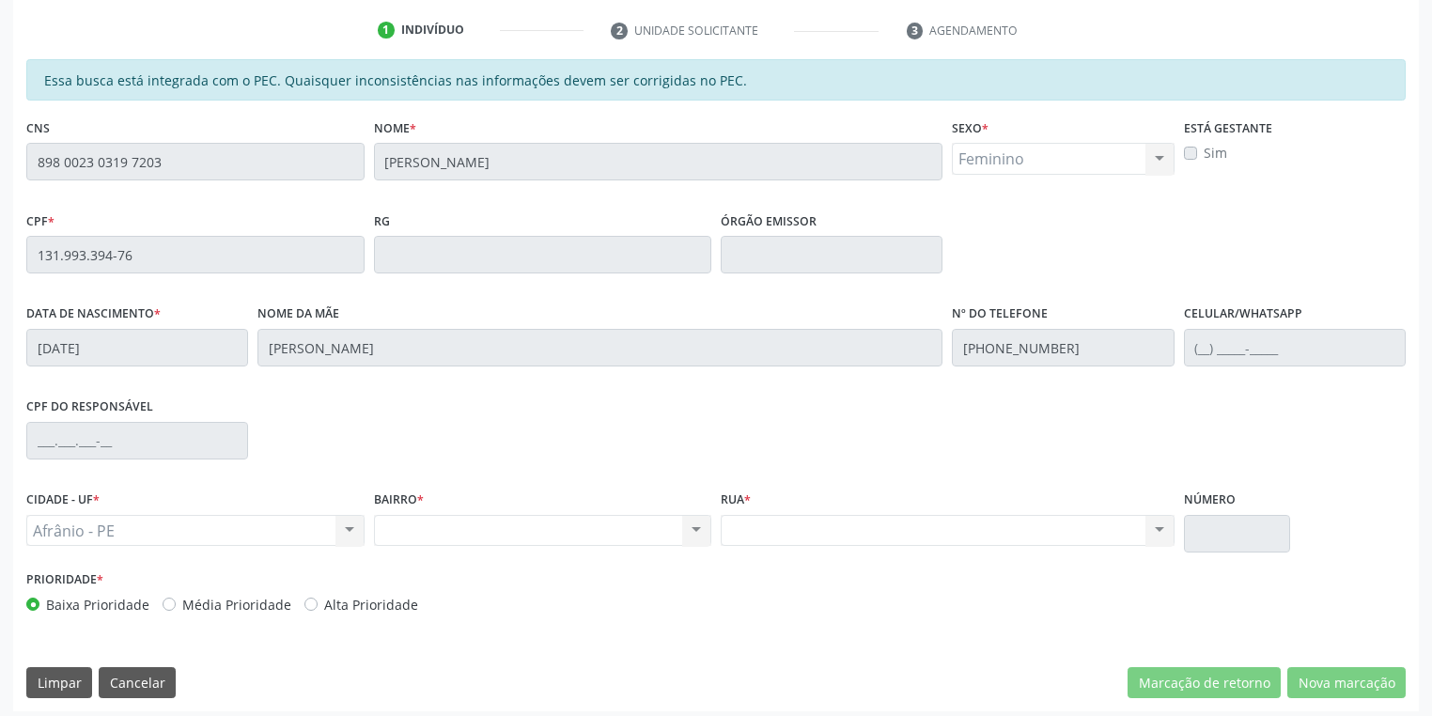
scroll to position [356, 0]
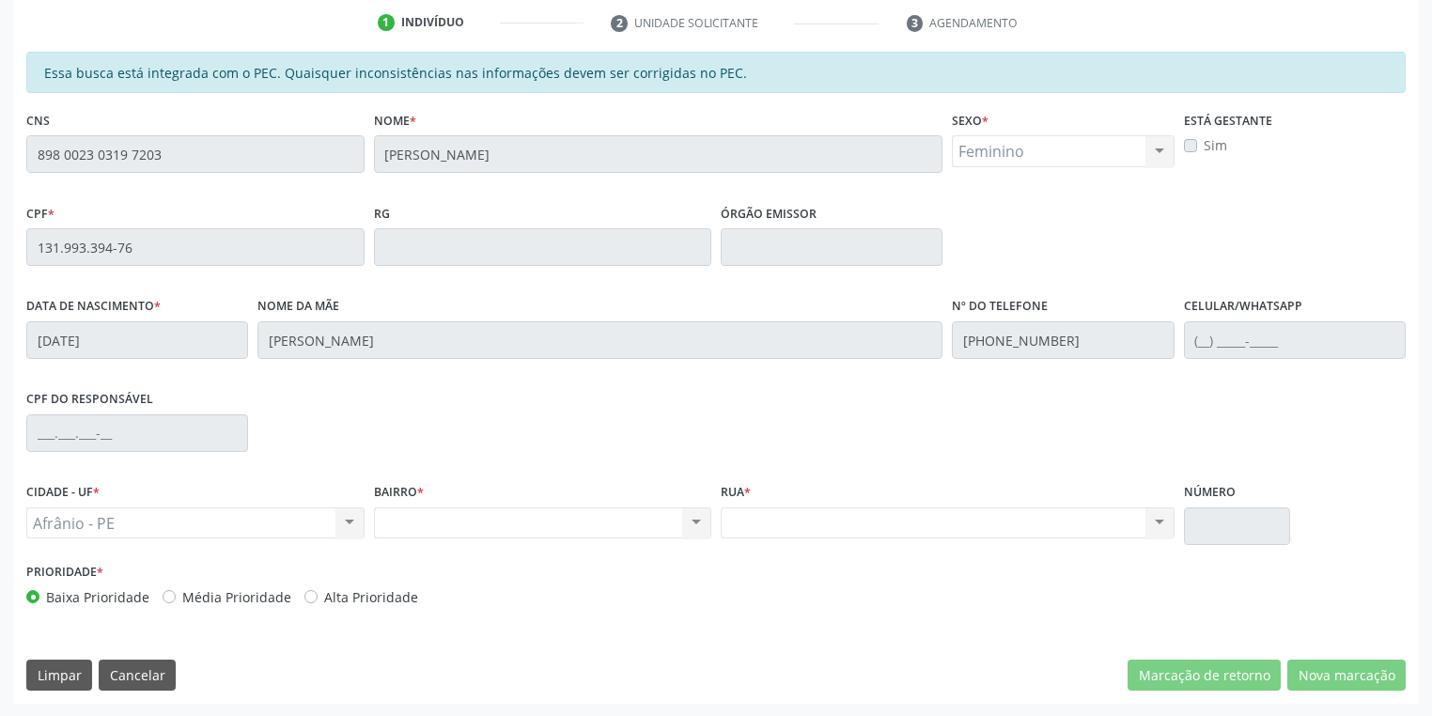
click at [0, 178] on div "Acompanhamento Acompanhe a situação das marcações correntes e finalizadas Relat…" at bounding box center [716, 232] width 1432 height 970
